Goal: Task Accomplishment & Management: Use online tool/utility

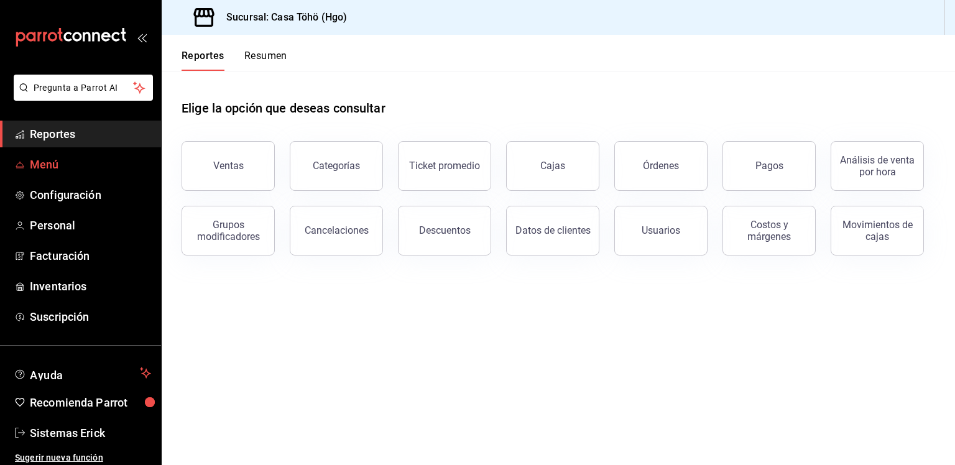
click at [52, 172] on span "Menú" at bounding box center [90, 164] width 121 height 17
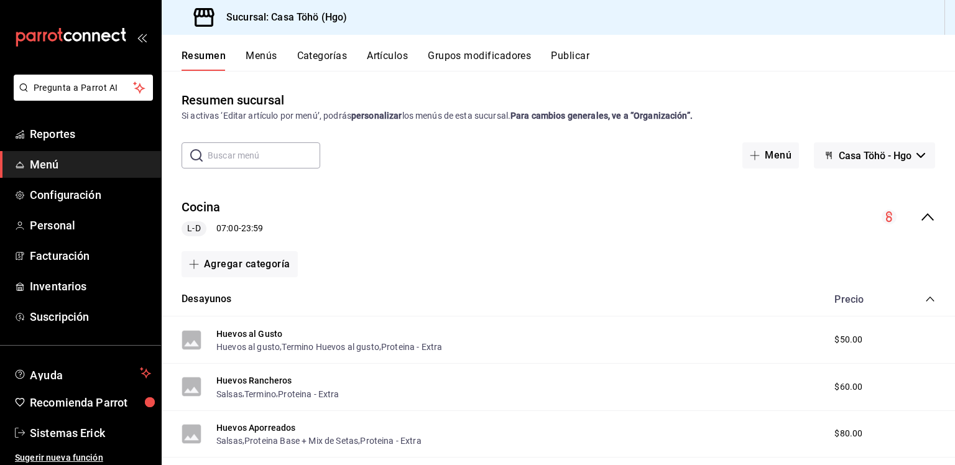
click at [383, 60] on button "Artículos" at bounding box center [387, 60] width 41 height 21
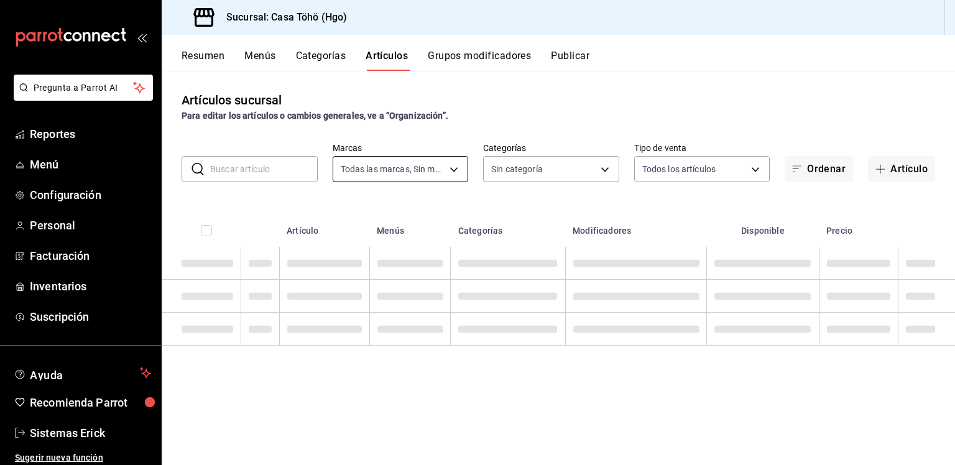
type input "3863094e-80de-4485-9a79-27000a153f73"
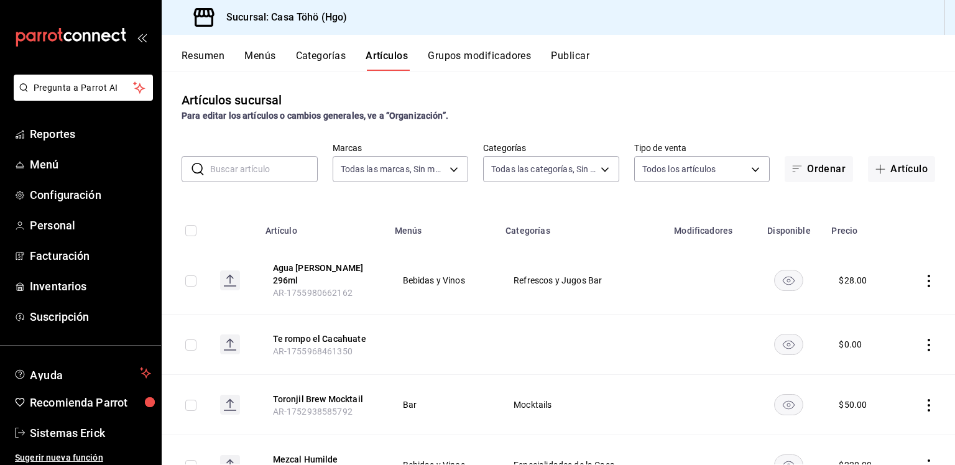
type input "d4618589-854c-42fb-9199-aab4cec7b855,28f2b0a5-eb9c-4e50-8eb7-b6e34f5562dd,e7c48…"
click at [886, 180] on button "Artículo" at bounding box center [901, 169] width 67 height 26
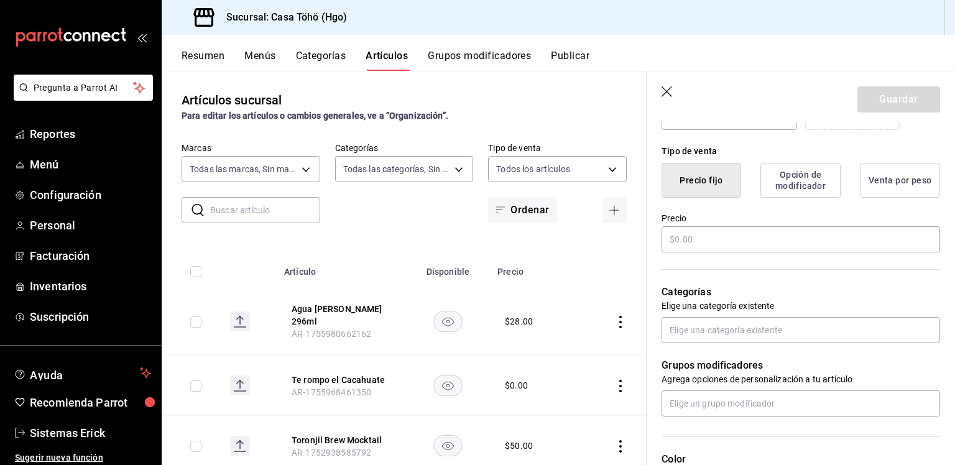
scroll to position [313, 0]
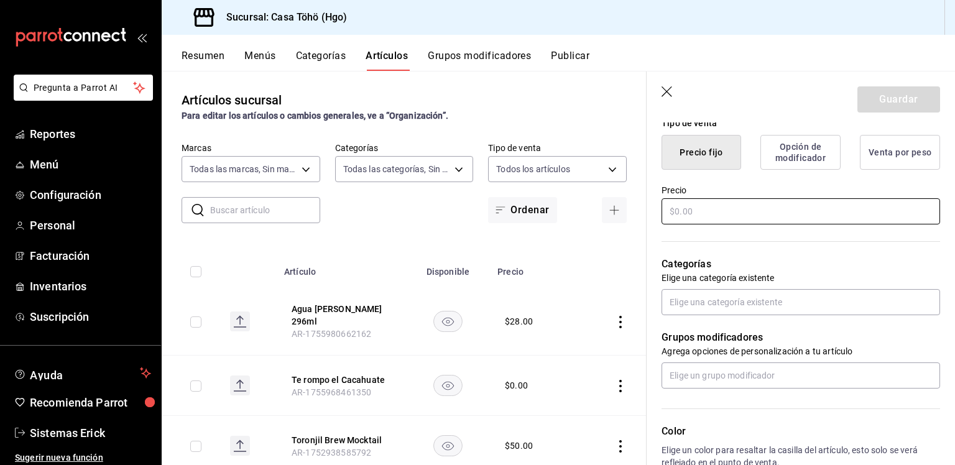
type input "Leche Santa Clara"
click at [725, 221] on input "text" at bounding box center [800, 211] width 279 height 26
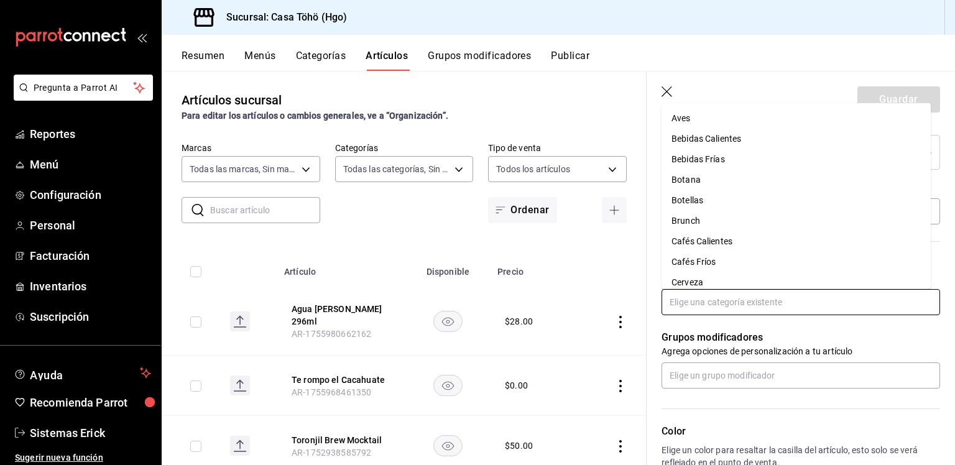
click at [704, 299] on input "text" at bounding box center [800, 302] width 279 height 26
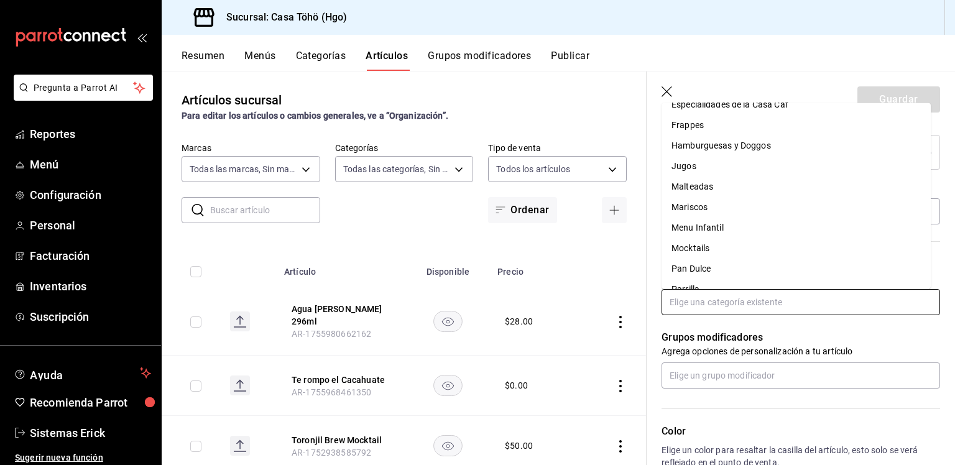
scroll to position [467, 0]
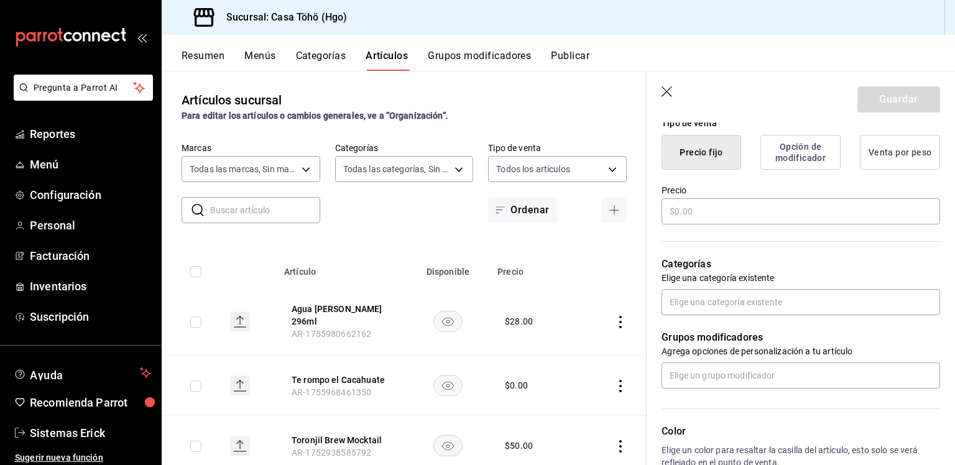
click at [248, 52] on button "Menús" at bounding box center [259, 60] width 31 height 21
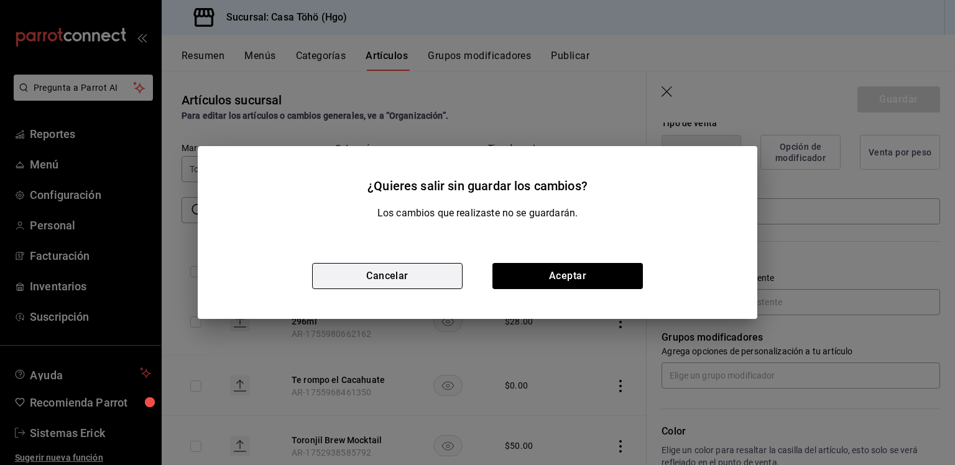
click at [424, 264] on button "Cancelar" at bounding box center [387, 276] width 150 height 26
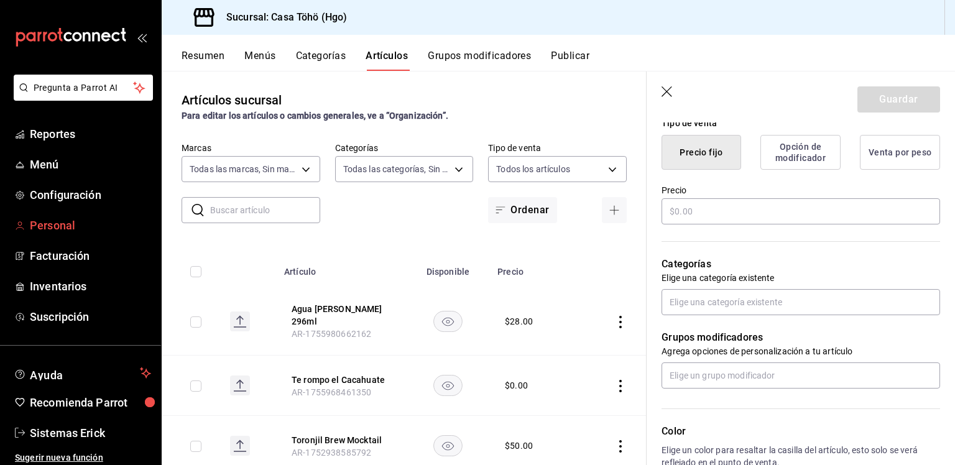
click at [52, 224] on span "Personal" at bounding box center [90, 225] width 121 height 17
click at [691, 293] on input "text" at bounding box center [800, 302] width 279 height 26
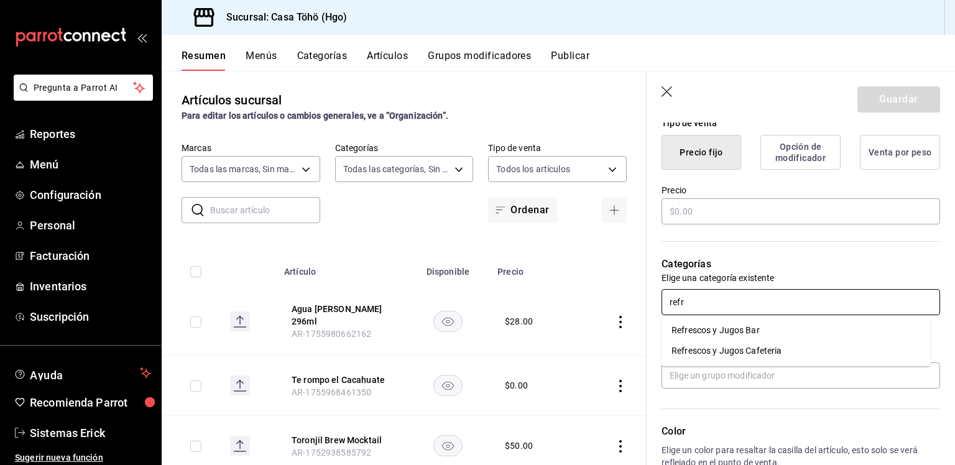
type input "refre"
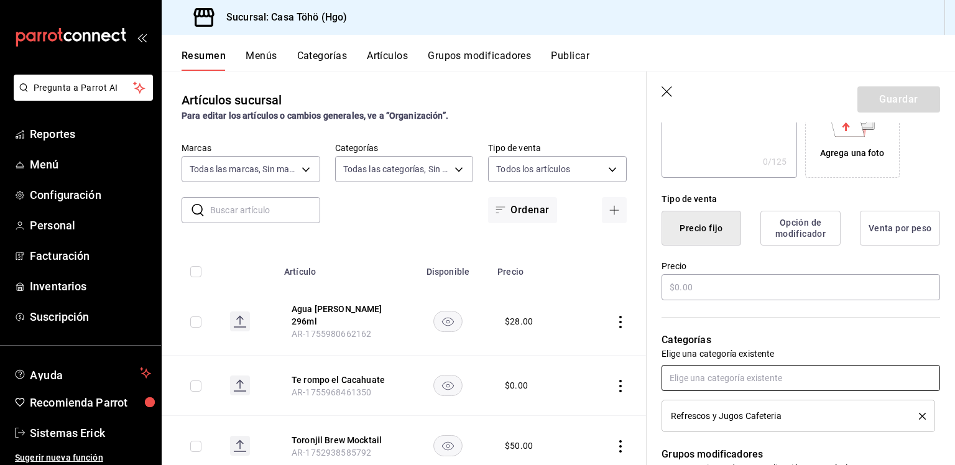
scroll to position [0, 0]
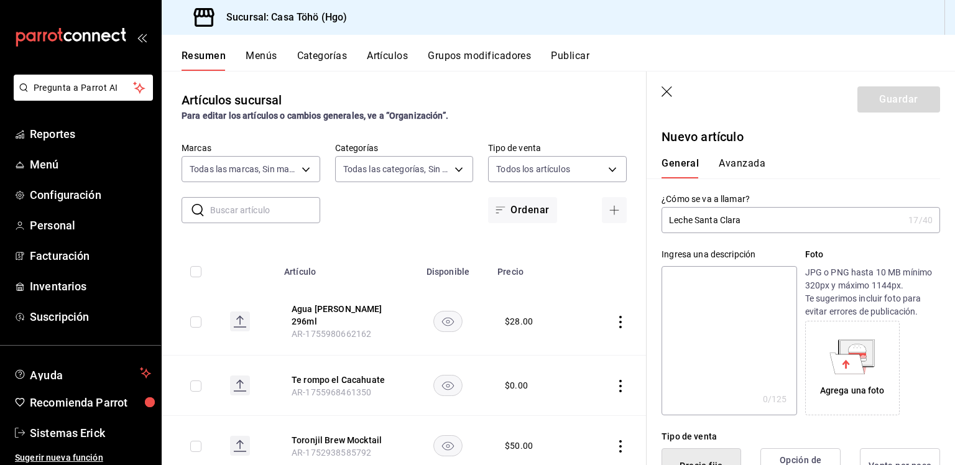
click at [873, 95] on div "Guardar" at bounding box center [898, 99] width 83 height 26
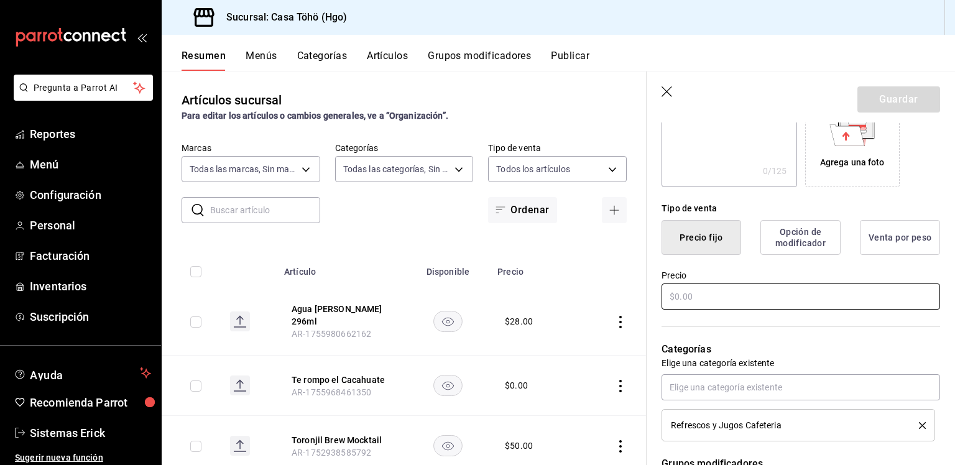
scroll to position [229, 0]
click at [743, 295] on input "text" at bounding box center [800, 296] width 279 height 26
click at [743, 295] on input "$0.00" at bounding box center [800, 296] width 279 height 26
type input "$0.00"
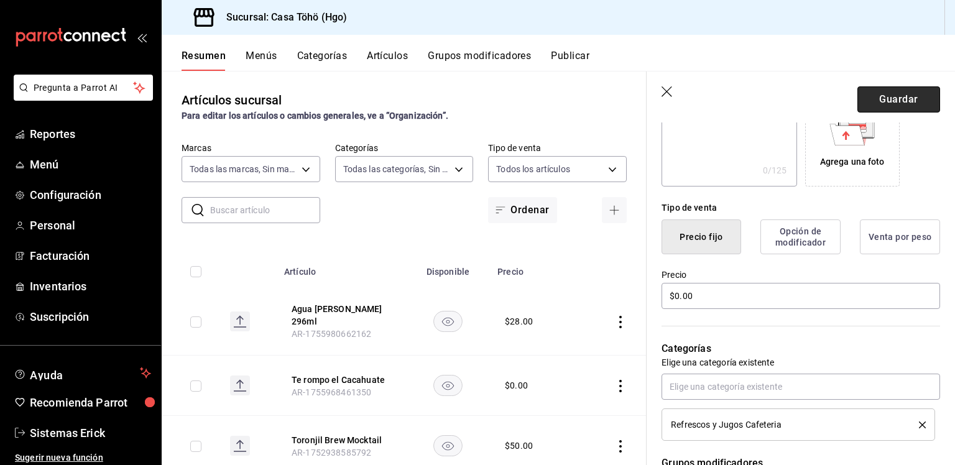
click at [868, 100] on button "Guardar" at bounding box center [898, 99] width 83 height 26
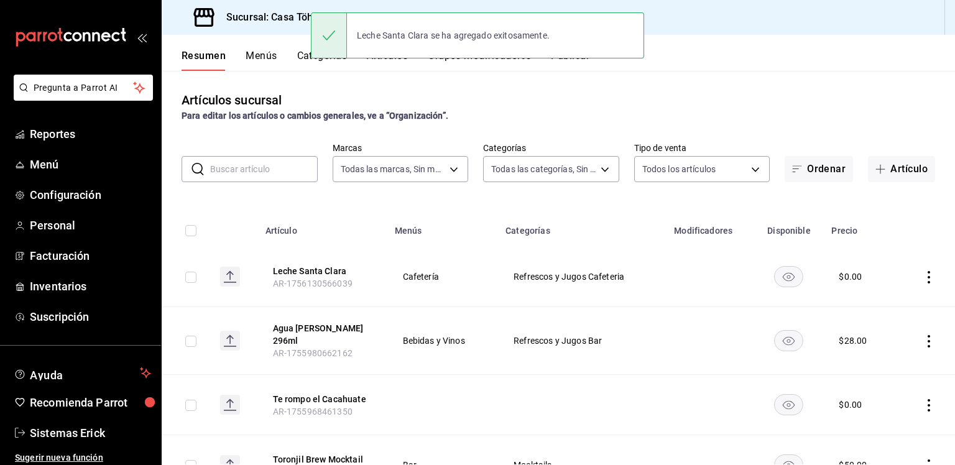
click at [786, 277] on rect "availability-product" at bounding box center [789, 276] width 29 height 21
click at [923, 273] on icon "actions" at bounding box center [929, 277] width 12 height 12
click at [868, 322] on li "Duplicar" at bounding box center [871, 331] width 75 height 25
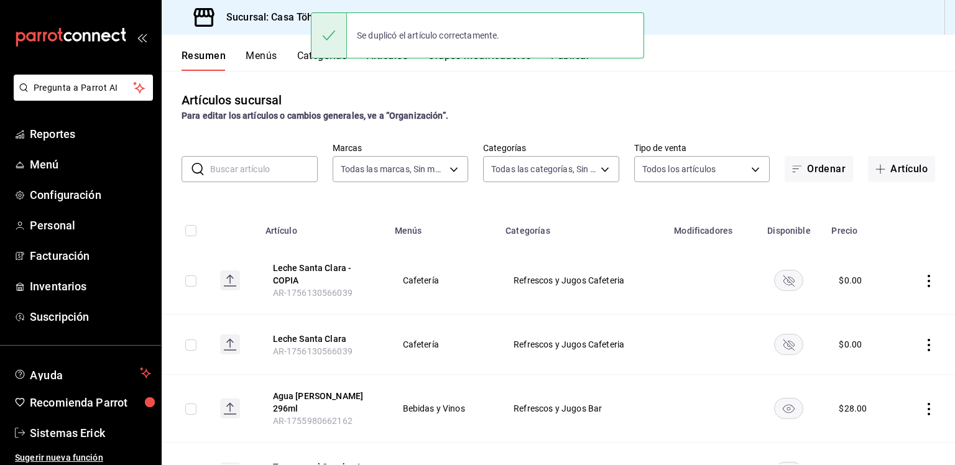
click at [923, 283] on icon "actions" at bounding box center [929, 281] width 12 height 12
click at [863, 304] on div at bounding box center [855, 310] width 22 height 15
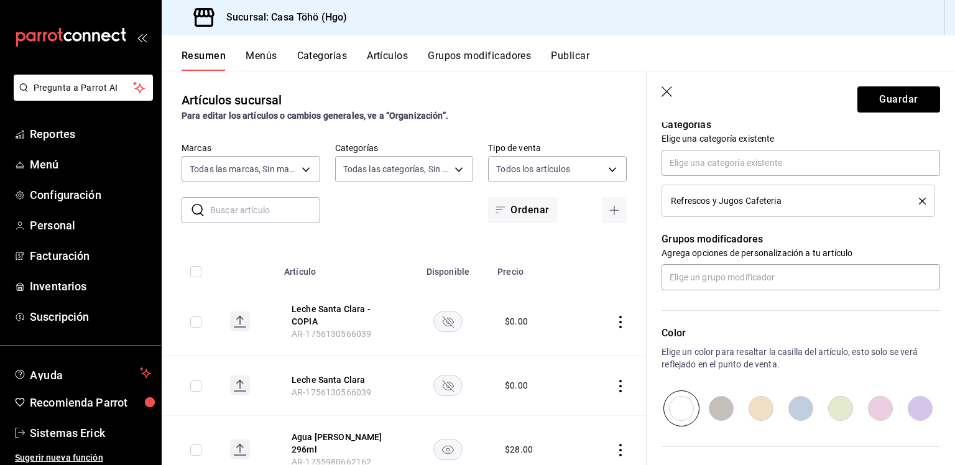
scroll to position [569, 0]
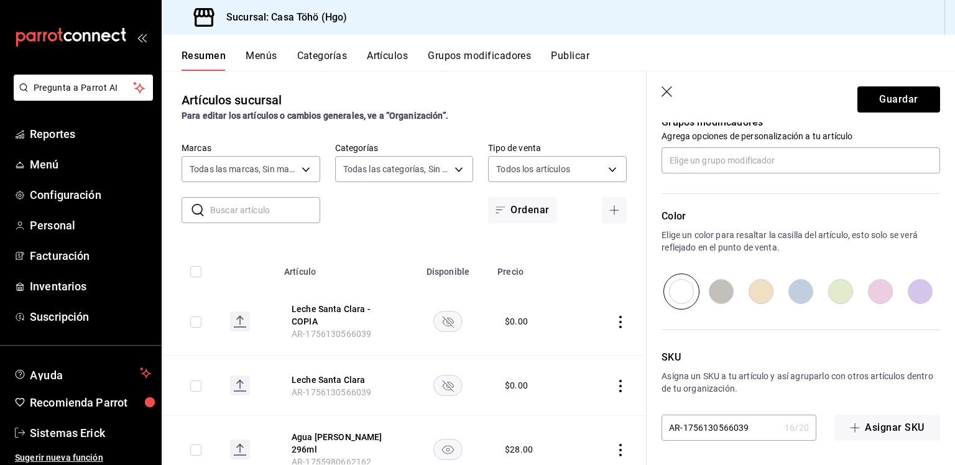
type input "Yakult"
click at [748, 434] on input "AR-1756130566039" at bounding box center [720, 427] width 118 height 25
type input "AR-1756130566040"
click at [898, 85] on header "Guardar" at bounding box center [801, 96] width 308 height 51
click at [890, 96] on button "Guardar" at bounding box center [898, 99] width 83 height 26
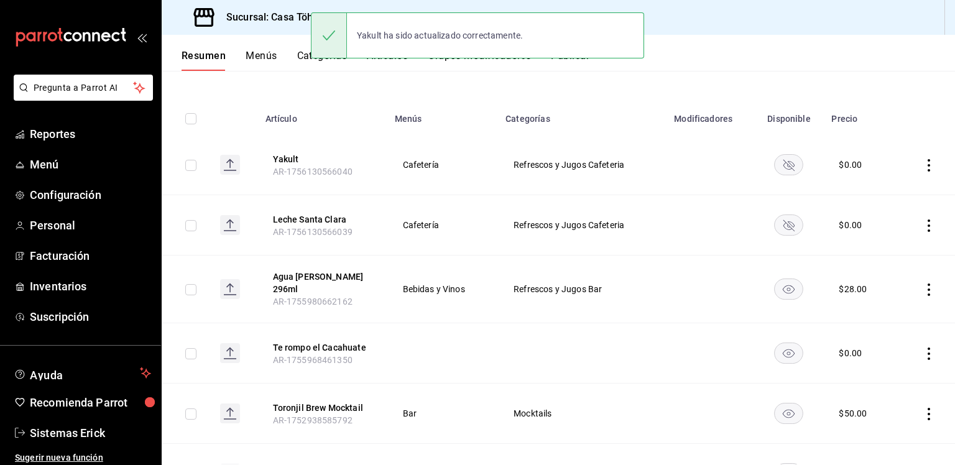
scroll to position [117, 0]
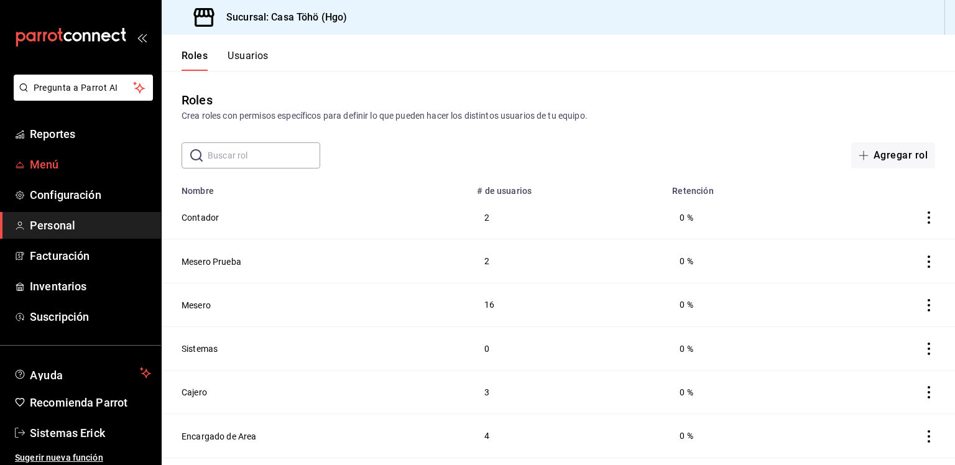
click at [66, 170] on body "Pregunta a Parrot AI Reportes Menú Configuración Personal Facturación Inventari…" at bounding box center [477, 232] width 955 height 465
click at [51, 156] on span "Menú" at bounding box center [90, 164] width 121 height 17
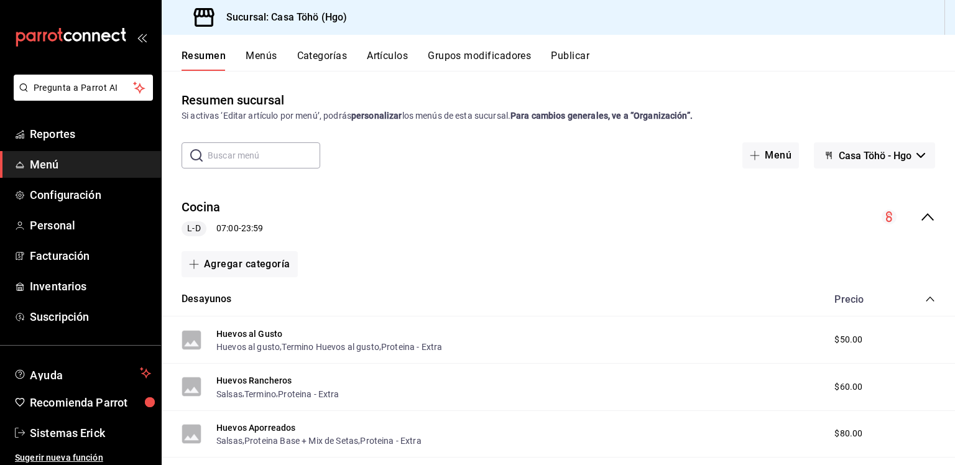
click at [251, 47] on div "Resumen Menús Categorías Artículos Grupos modificadores Publicar" at bounding box center [558, 53] width 793 height 36
click at [251, 56] on button "Menús" at bounding box center [261, 60] width 31 height 21
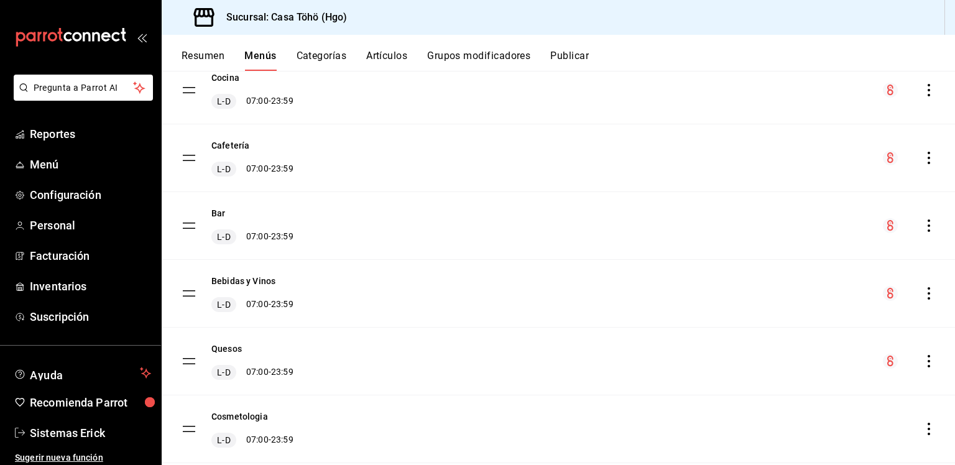
scroll to position [154, 0]
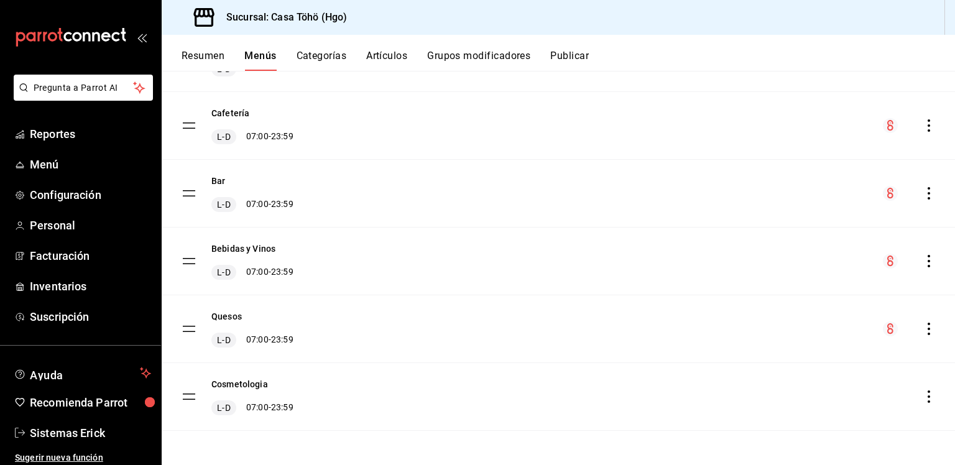
click at [338, 119] on div "Cafetería L-D 07:00 - 23:59" at bounding box center [558, 125] width 793 height 67
click at [184, 122] on tbody "Cocina L-D 07:00 - 23:59 Cafetería L-D 07:00 - 23:59 Bar L-D 07:00 - 23:59 Bebi…" at bounding box center [558, 227] width 793 height 407
click at [911, 122] on div "menu-maker-table" at bounding box center [909, 125] width 52 height 15
click at [923, 127] on icon "actions" at bounding box center [929, 125] width 12 height 12
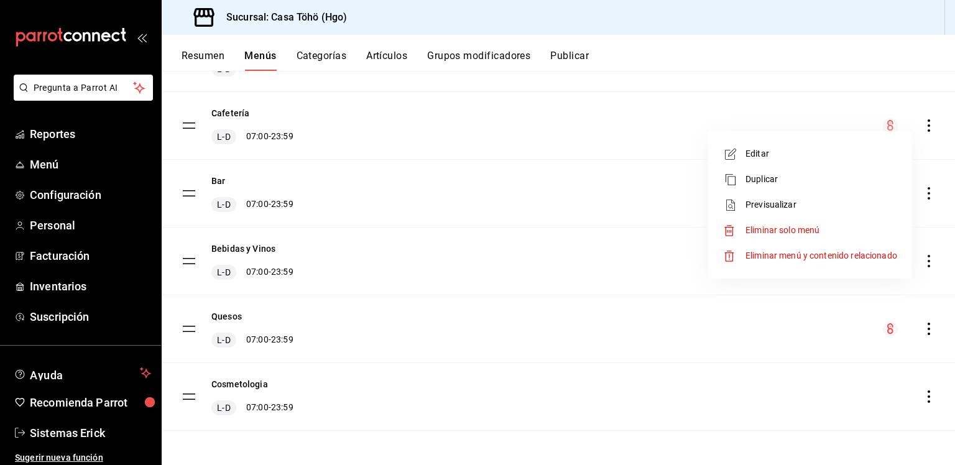
click at [544, 128] on div at bounding box center [477, 232] width 955 height 465
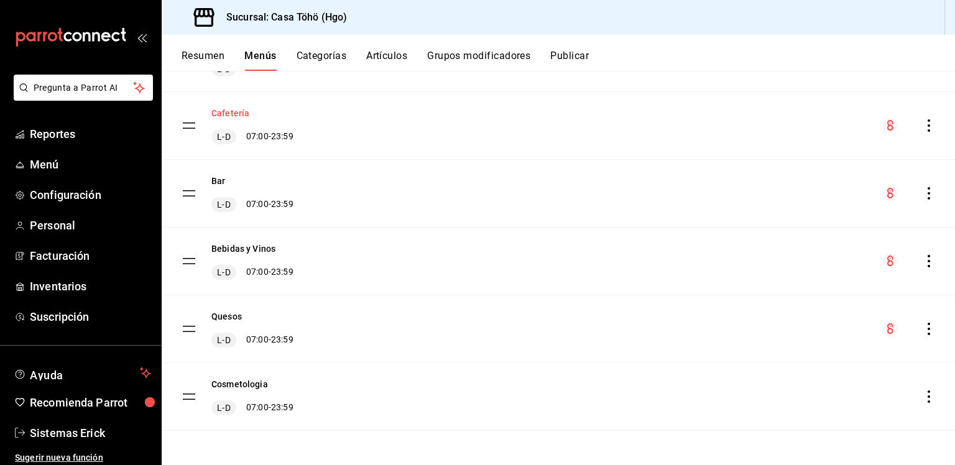
click at [231, 109] on button "Cafetería" at bounding box center [230, 113] width 38 height 12
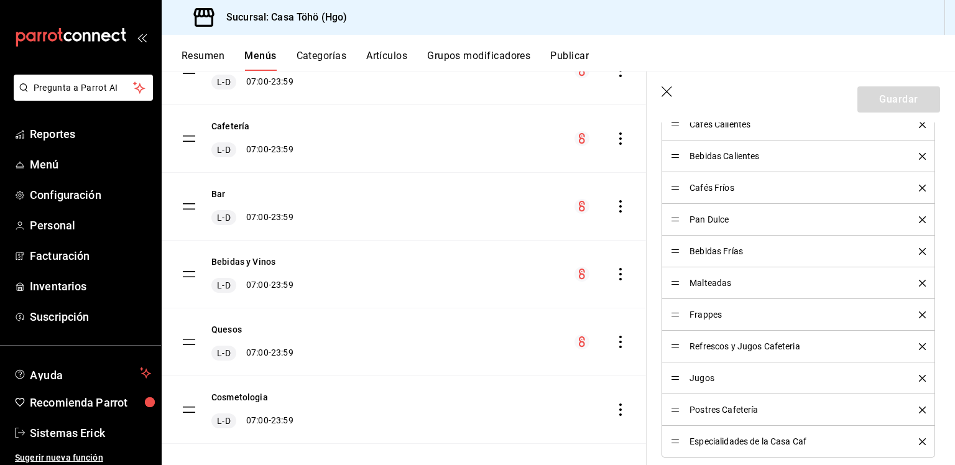
scroll to position [430, 0]
click at [661, 90] on icon "button" at bounding box center [667, 92] width 12 height 12
checkbox input "false"
type input "1756130640876"
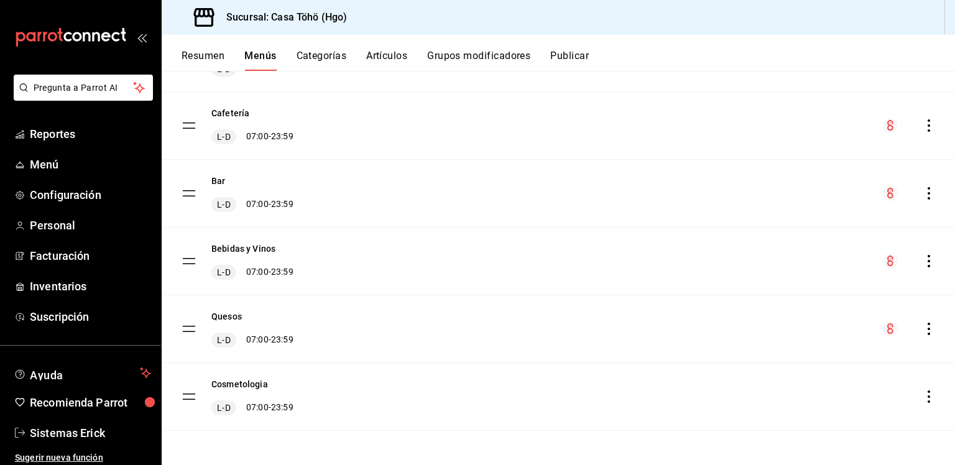
checkbox input "false"
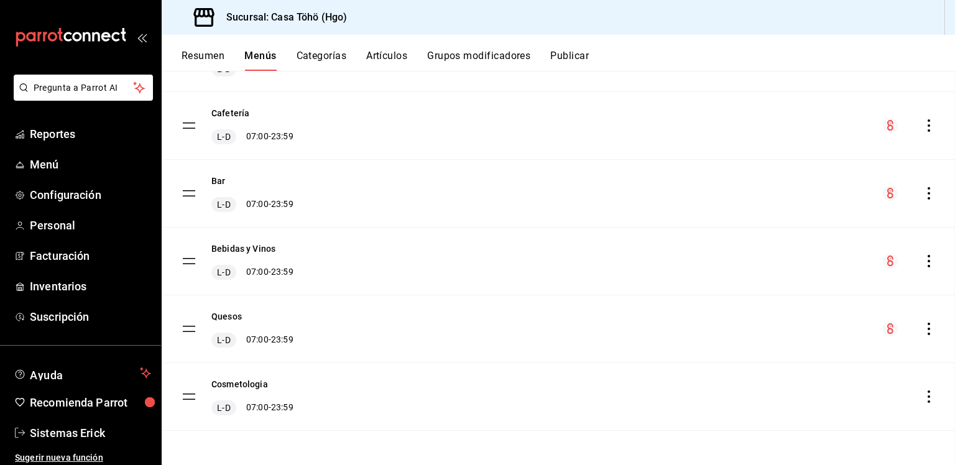
checkbox input "false"
click at [381, 59] on button "Artículos" at bounding box center [386, 60] width 41 height 21
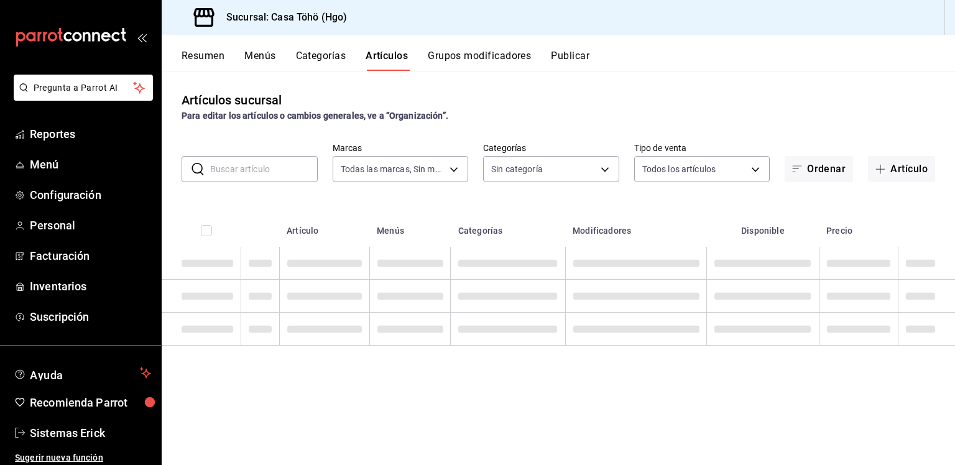
type input "3863094e-80de-4485-9a79-27000a153f73"
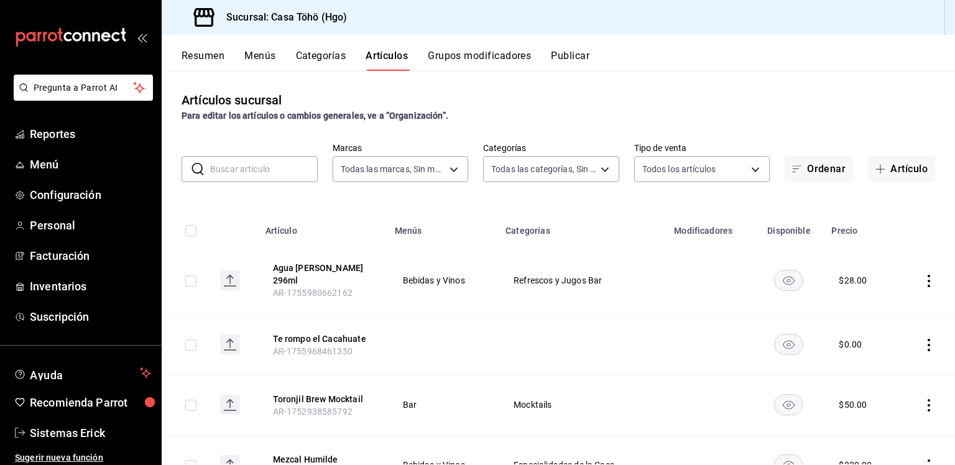
type input "d4618589-854c-42fb-9199-aab4cec7b855,28f2b0a5-eb9c-4e50-8eb7-b6e34f5562dd,e7c48…"
click at [326, 59] on button "Categorías" at bounding box center [321, 60] width 50 height 21
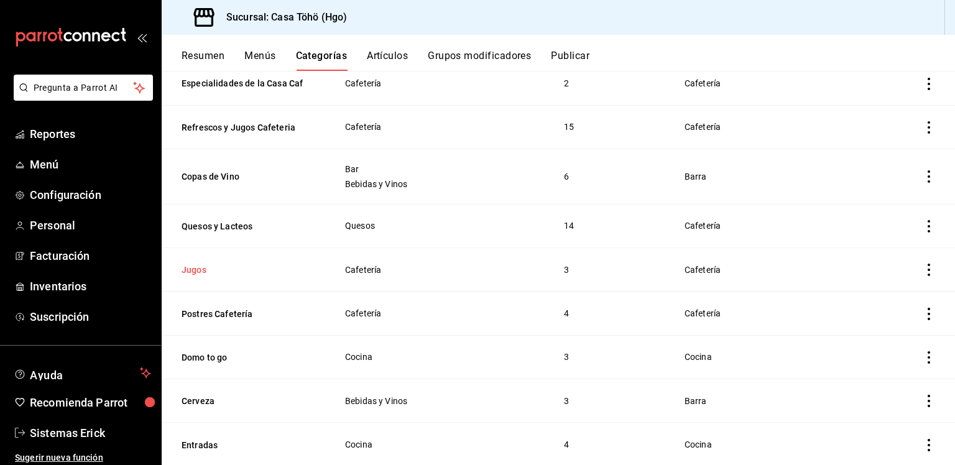
scroll to position [353, 0]
click at [193, 269] on button "Jugos" at bounding box center [244, 270] width 124 height 12
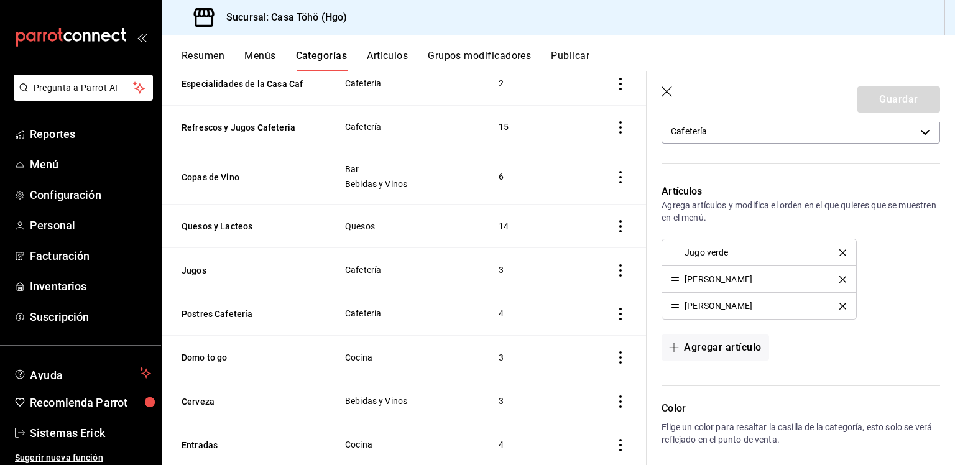
scroll to position [337, 0]
click at [251, 130] on button "Refrescos y Jugos Cafeteria" at bounding box center [244, 127] width 124 height 12
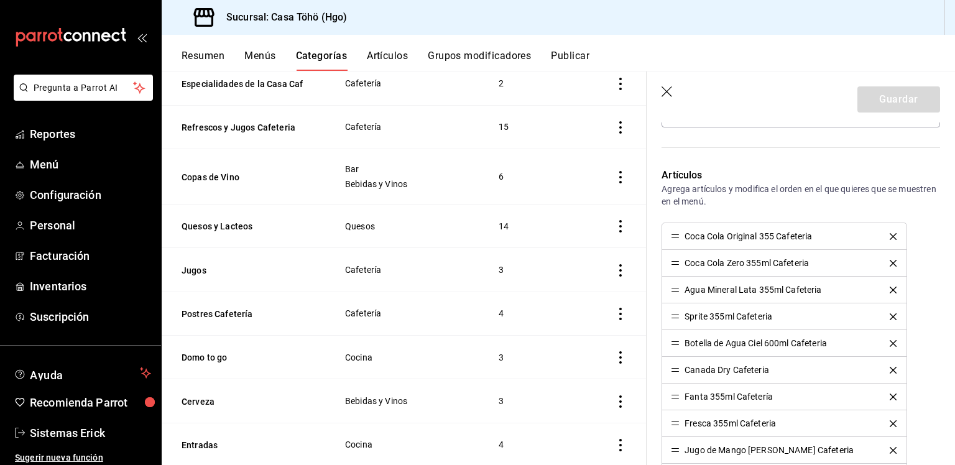
scroll to position [317, 0]
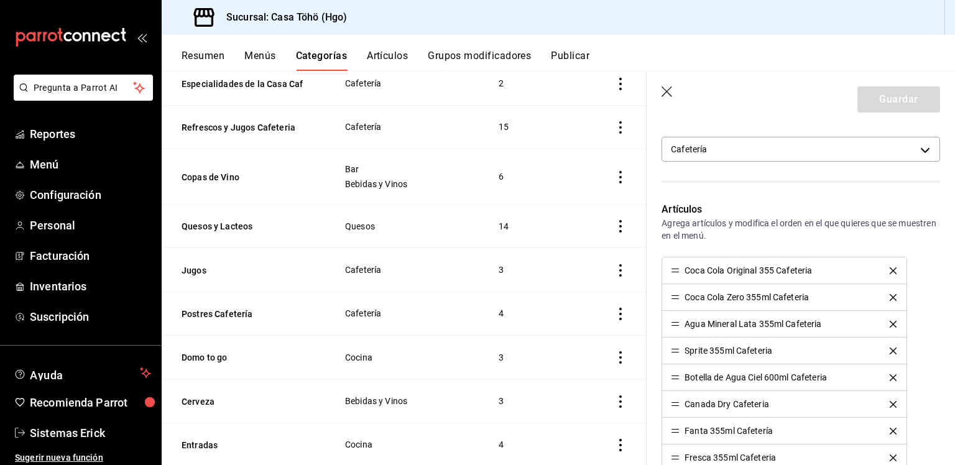
click at [668, 96] on icon "button" at bounding box center [667, 92] width 12 height 12
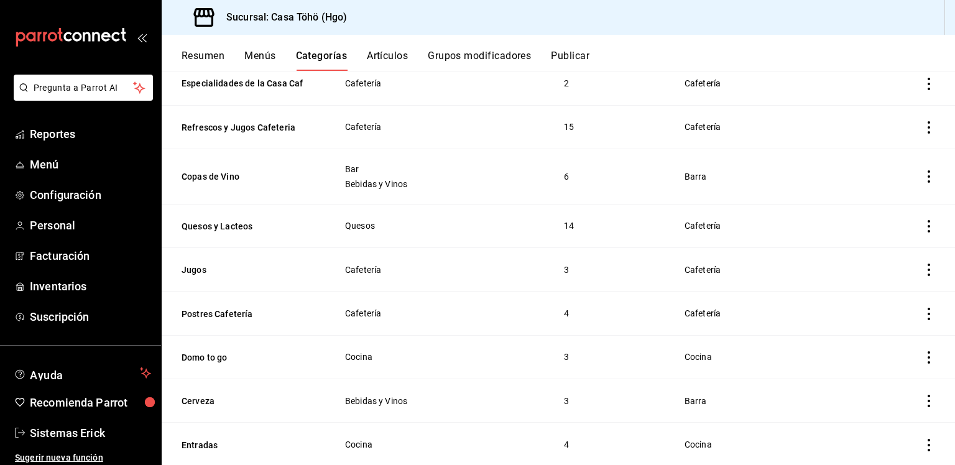
click at [420, 58] on div "Resumen Menús Categorías Artículos Grupos modificadores Publicar" at bounding box center [568, 60] width 773 height 21
click at [394, 55] on button "Artículos" at bounding box center [387, 60] width 41 height 21
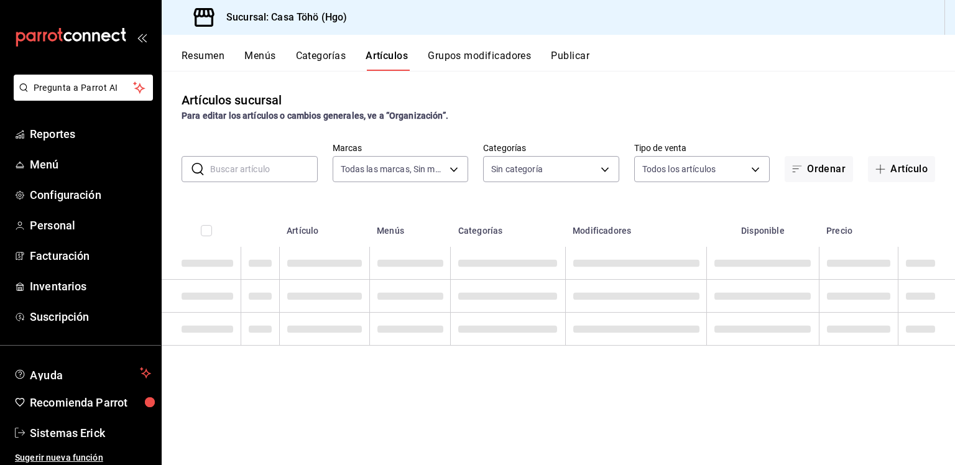
type input "3863094e-80de-4485-9a79-27000a153f73"
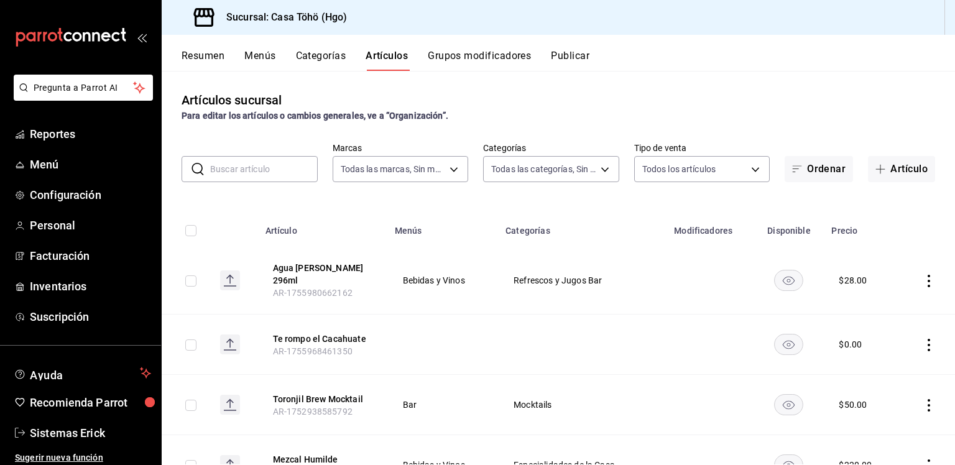
type input "d4618589-854c-42fb-9199-aab4cec7b855,28f2b0a5-eb9c-4e50-8eb7-b6e34f5562dd,e7c48…"
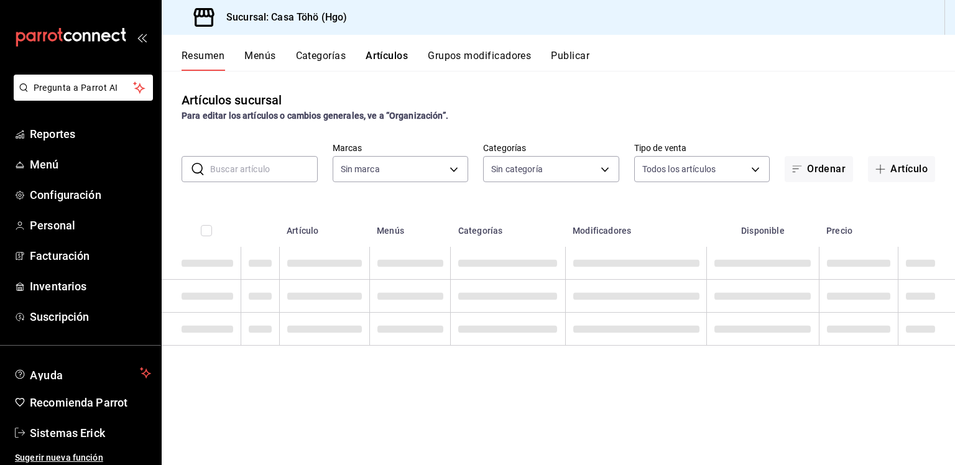
type input "3863094e-80de-4485-9a79-27000a153f73"
type input "d4618589-854c-42fb-9199-aab4cec7b855,28f2b0a5-eb9c-4e50-8eb7-b6e34f5562dd,e7c48…"
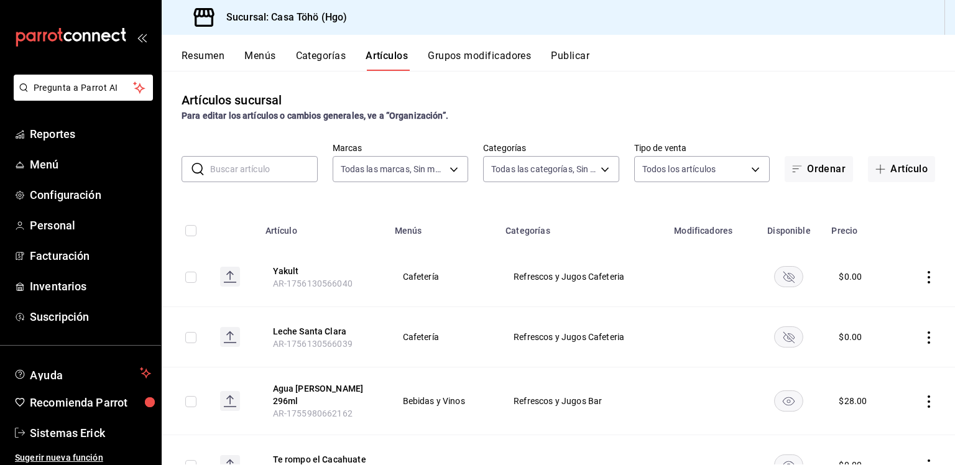
click at [193, 191] on div "Artículos sucursal Para editar los artículos o cambios generales, ve a “Organiz…" at bounding box center [558, 268] width 793 height 394
click at [246, 170] on input "text" at bounding box center [264, 169] width 108 height 25
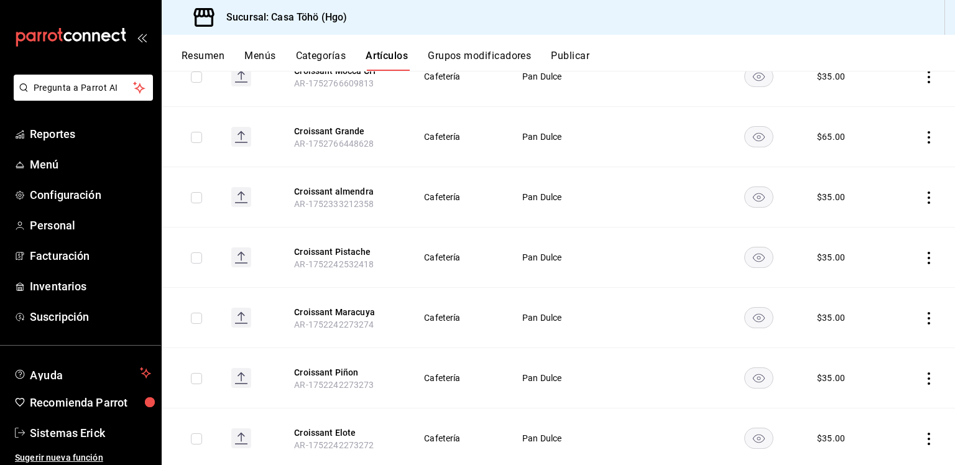
scroll to position [353, 0]
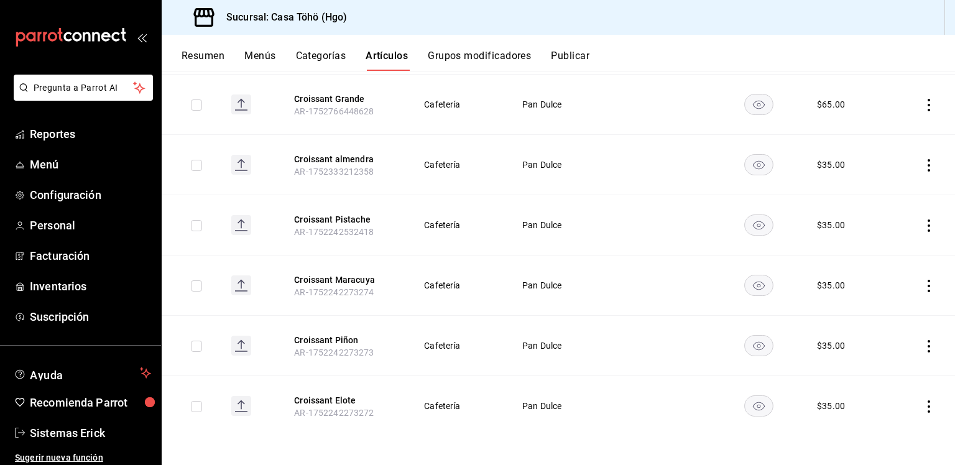
type input "cro"
